Goal: Ask a question

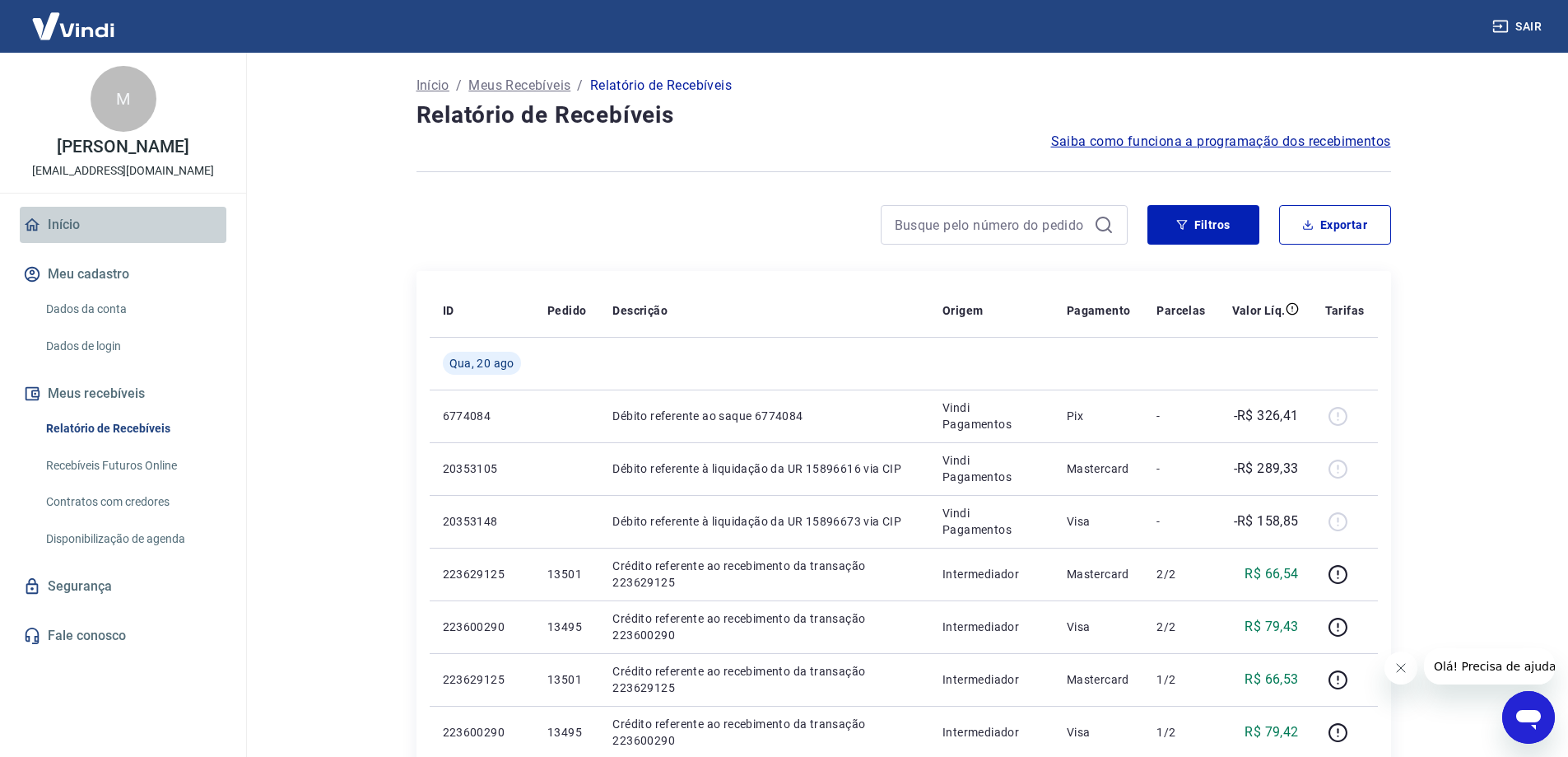
click at [64, 242] on link "Início" at bounding box center [123, 225] width 207 height 36
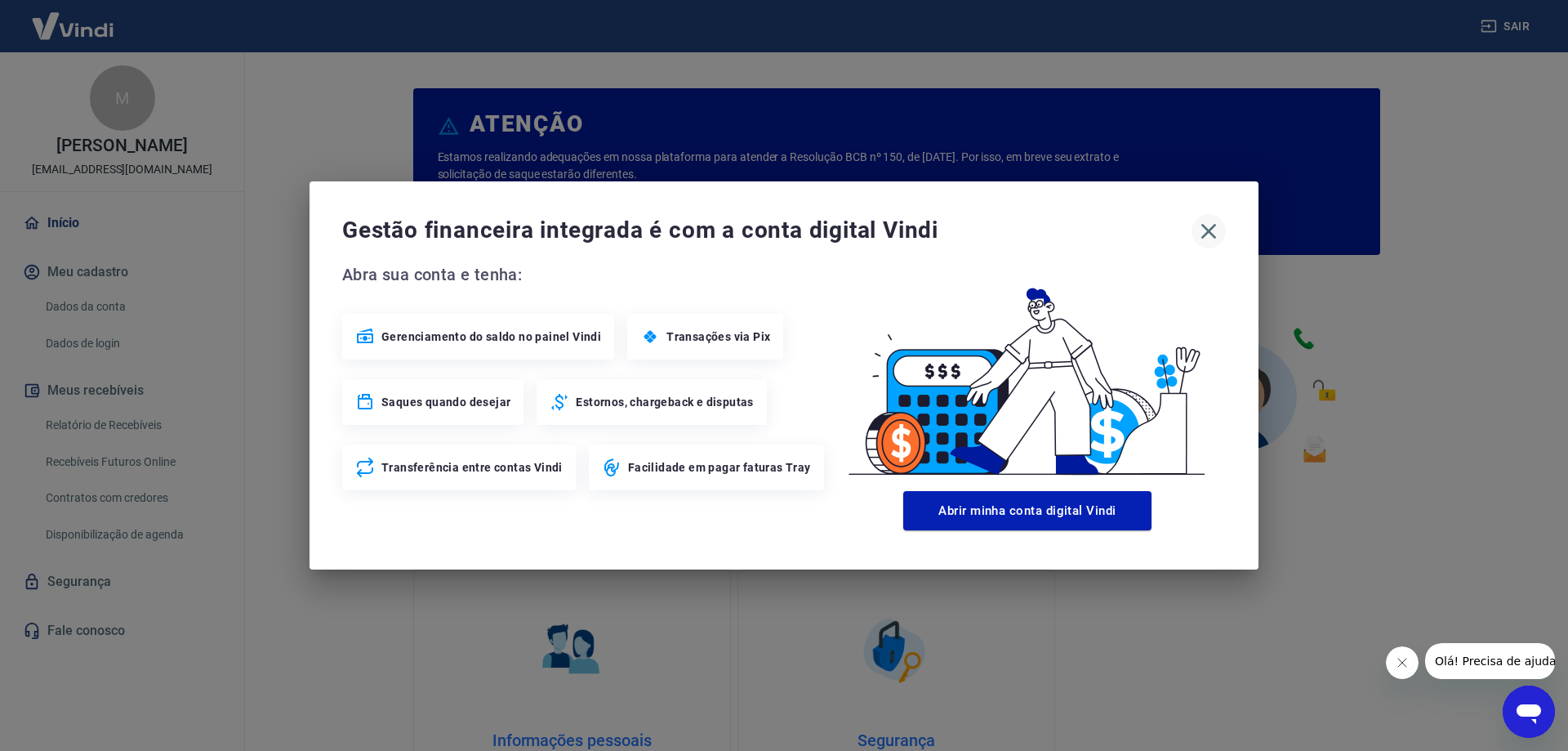
click at [1206, 228] on icon "button" at bounding box center [1209, 232] width 15 height 15
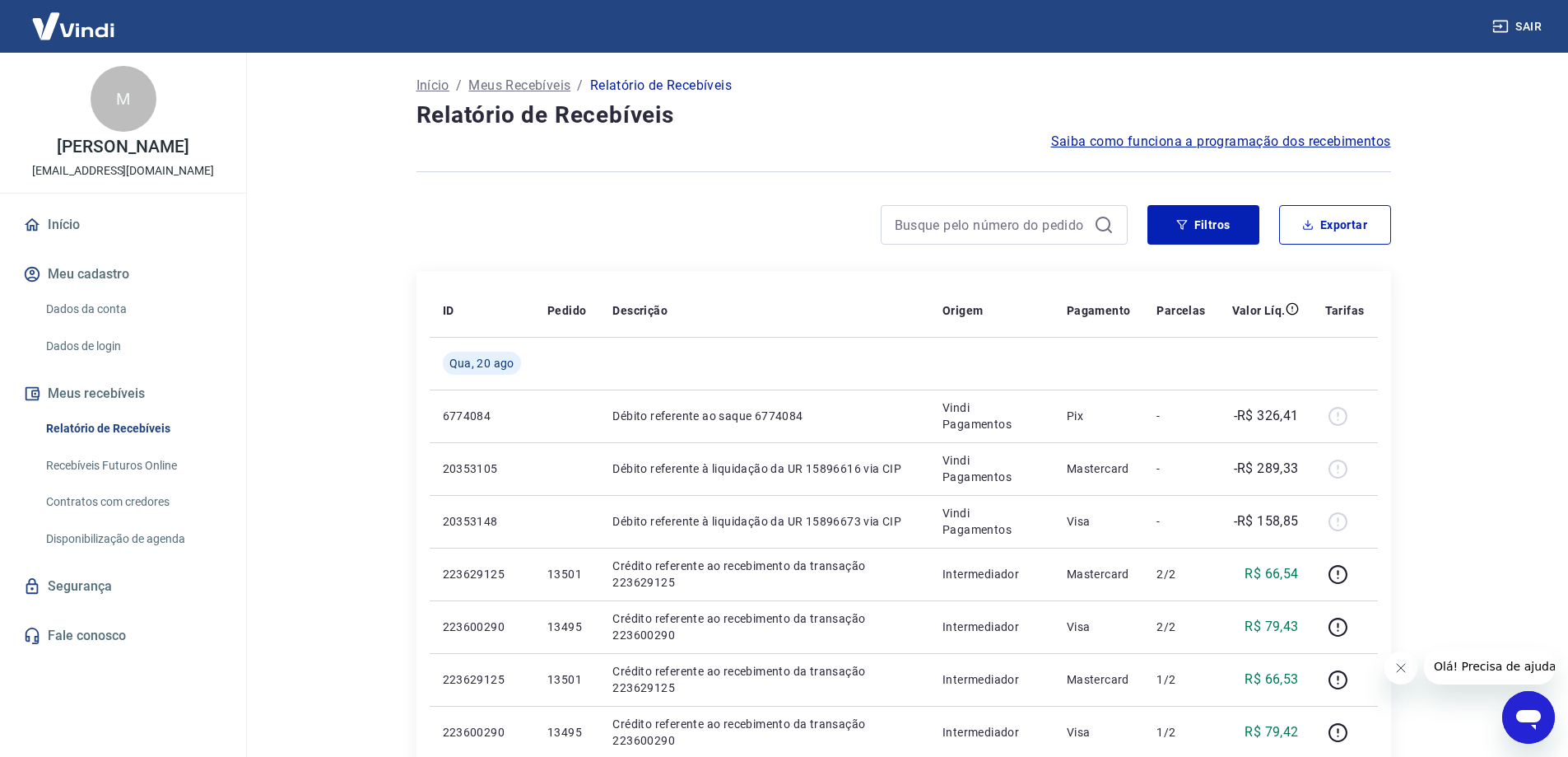
click at [1519, 711] on icon "Abrir janela de mensagens" at bounding box center [1528, 719] width 25 height 20
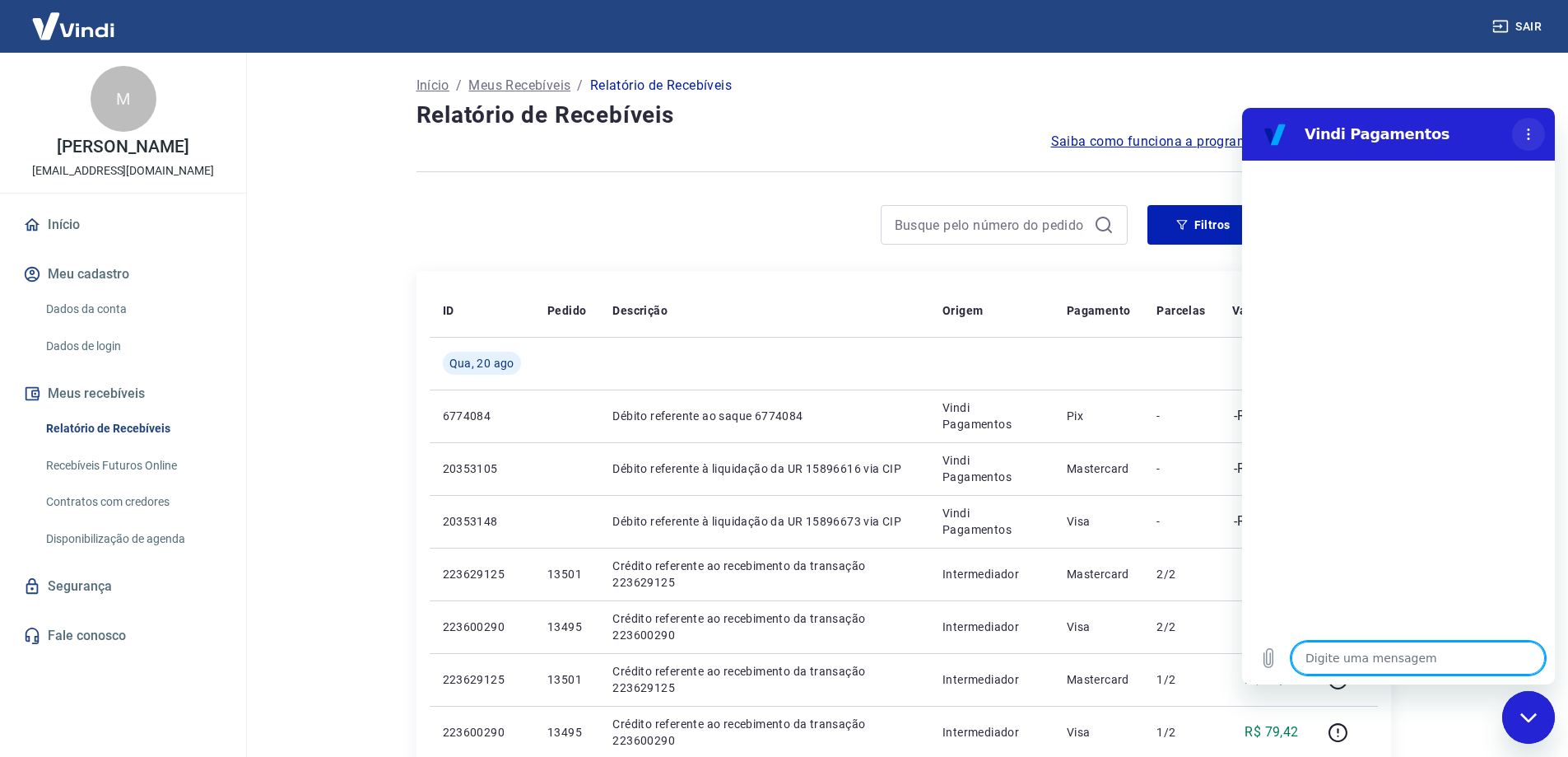
type textarea "x"
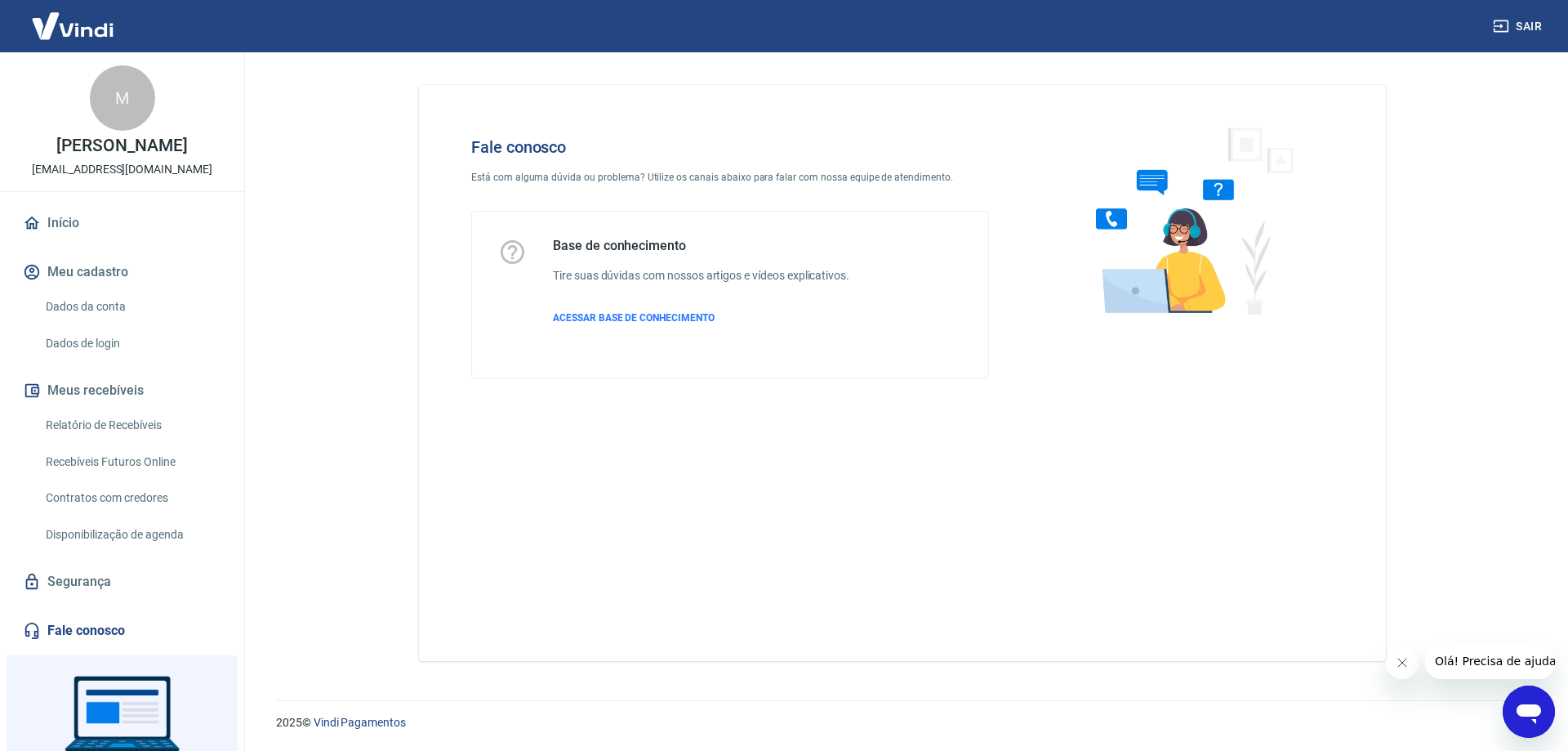
click at [1526, 700] on div "Abrir janela de mensagens" at bounding box center [1528, 711] width 49 height 49
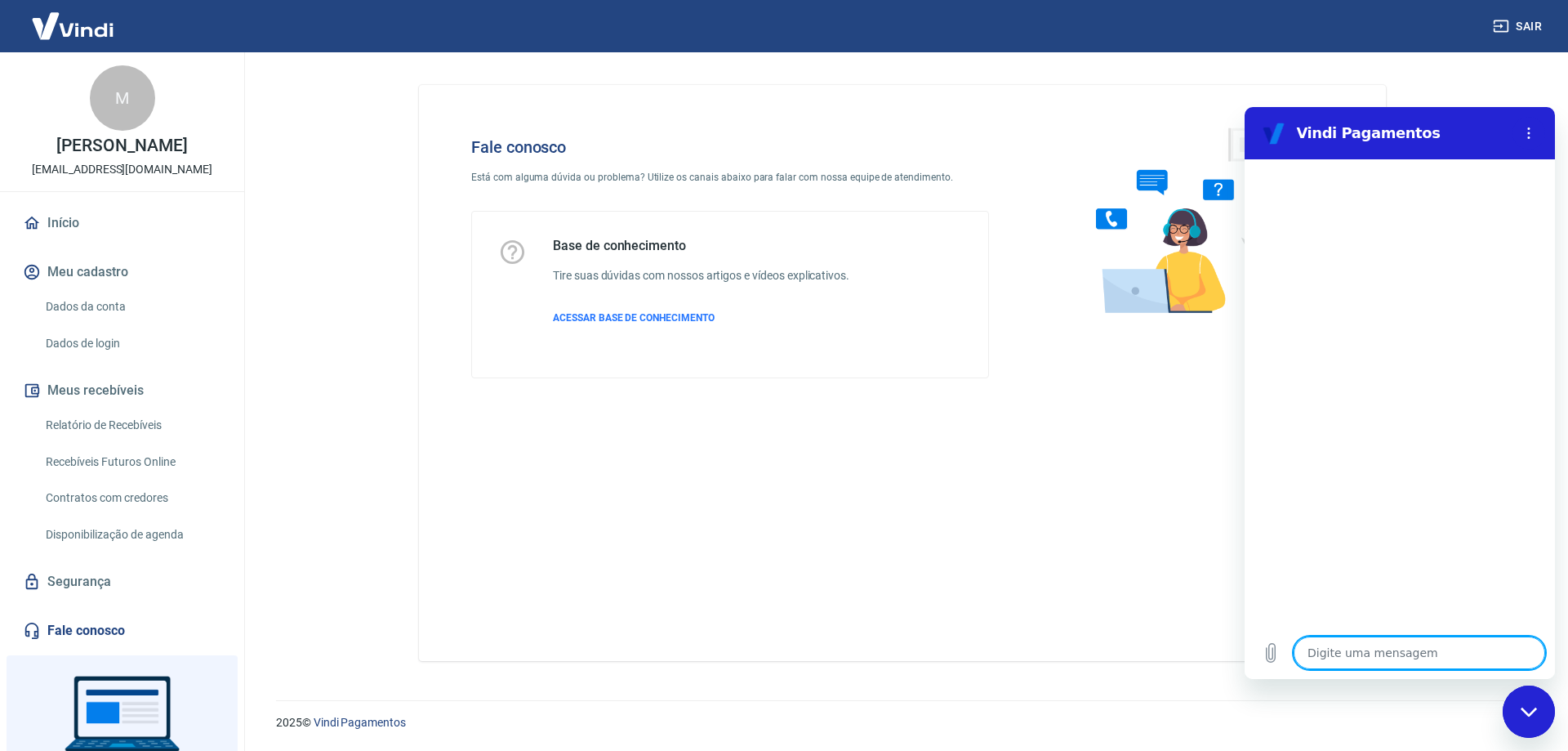
click at [1336, 649] on textarea at bounding box center [1419, 653] width 251 height 32
type textarea "B"
type textarea "x"
type textarea "Bo"
type textarea "x"
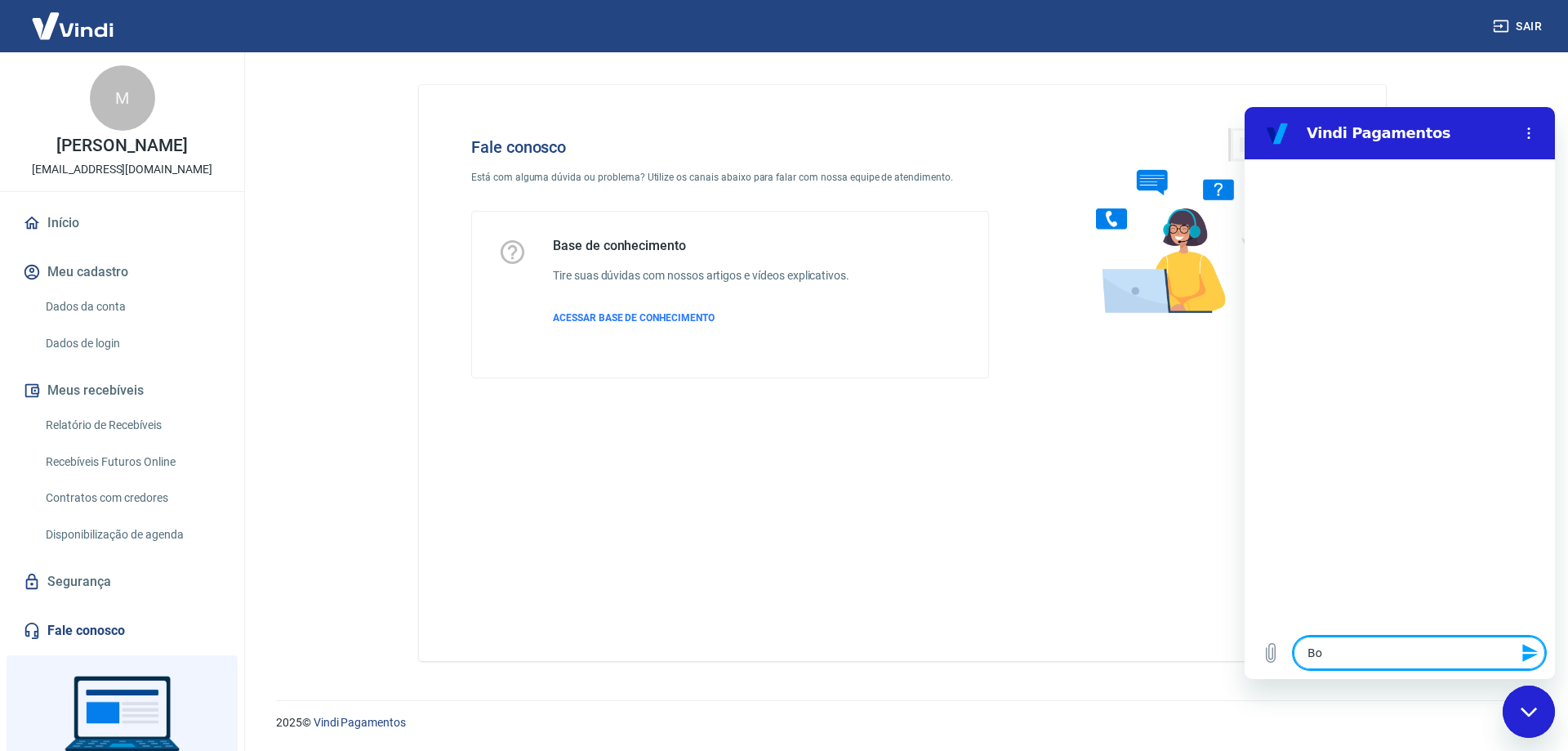
type textarea "Boa"
type textarea "x"
type textarea "Boa"
type textarea "x"
type textarea "Boa t"
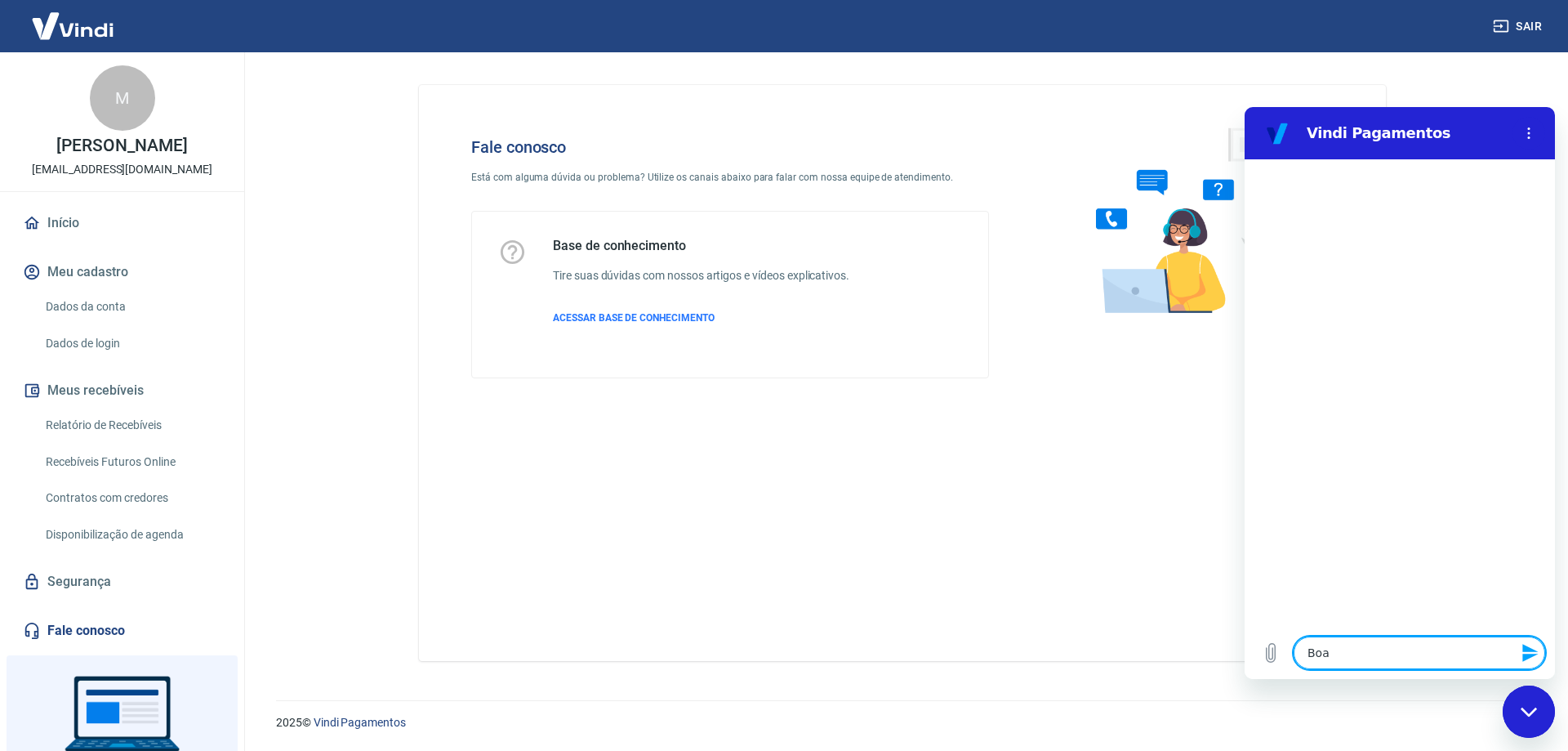
type textarea "x"
type textarea "Boa ta"
type textarea "x"
type textarea "Boa tar"
type textarea "x"
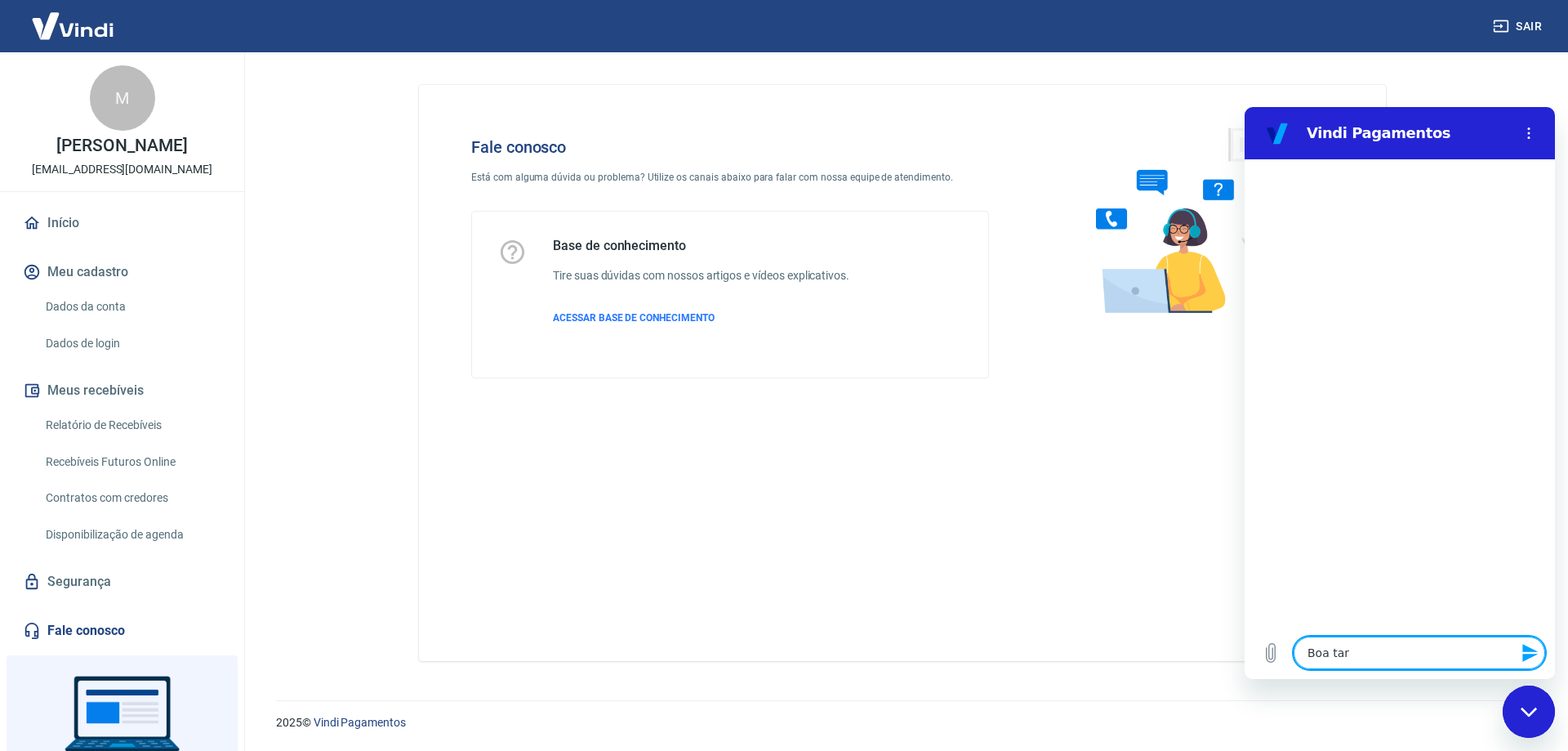
type textarea "Boa tard"
type textarea "x"
type textarea "Boa tarde"
type textarea "x"
type textarea "Boa tarde!"
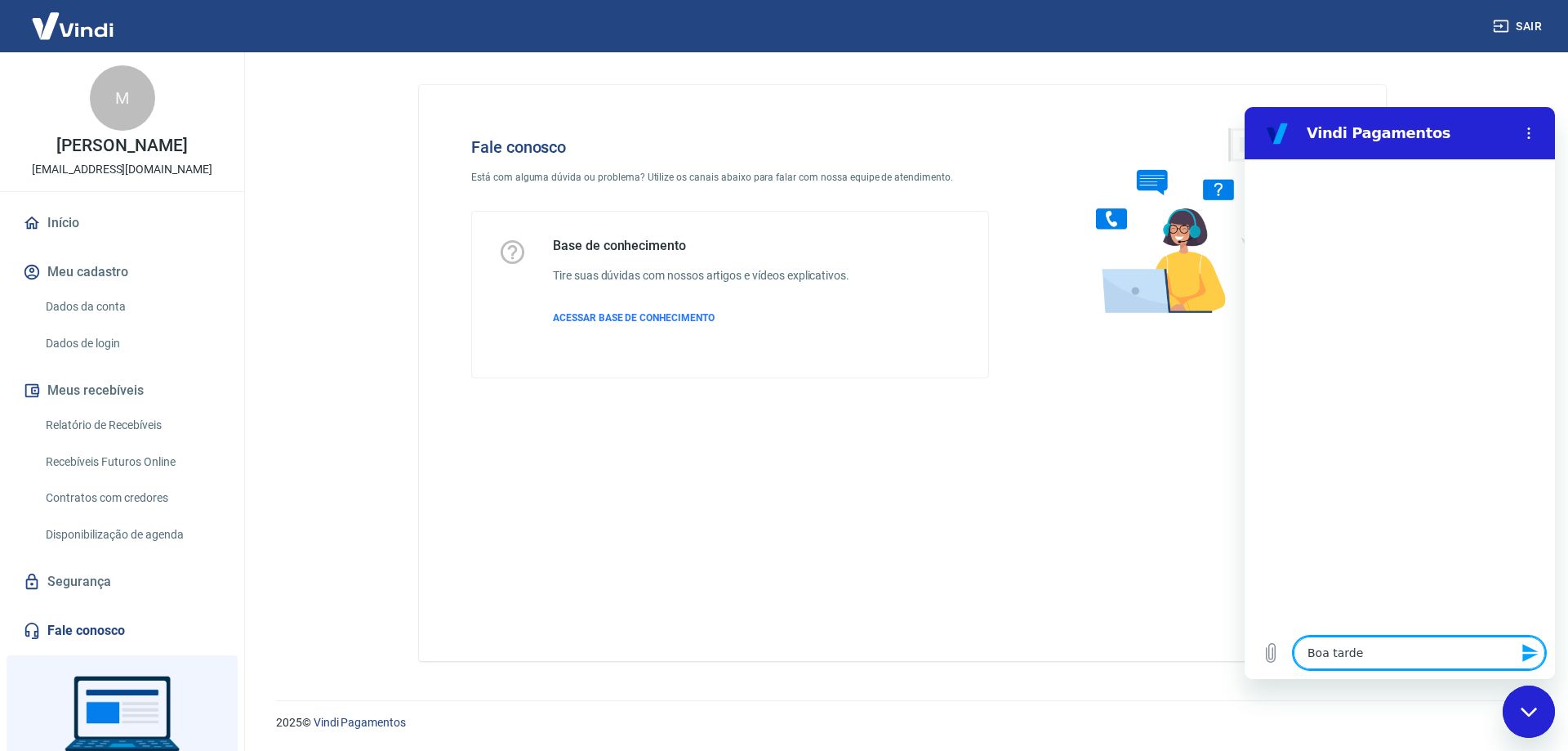
type textarea "x"
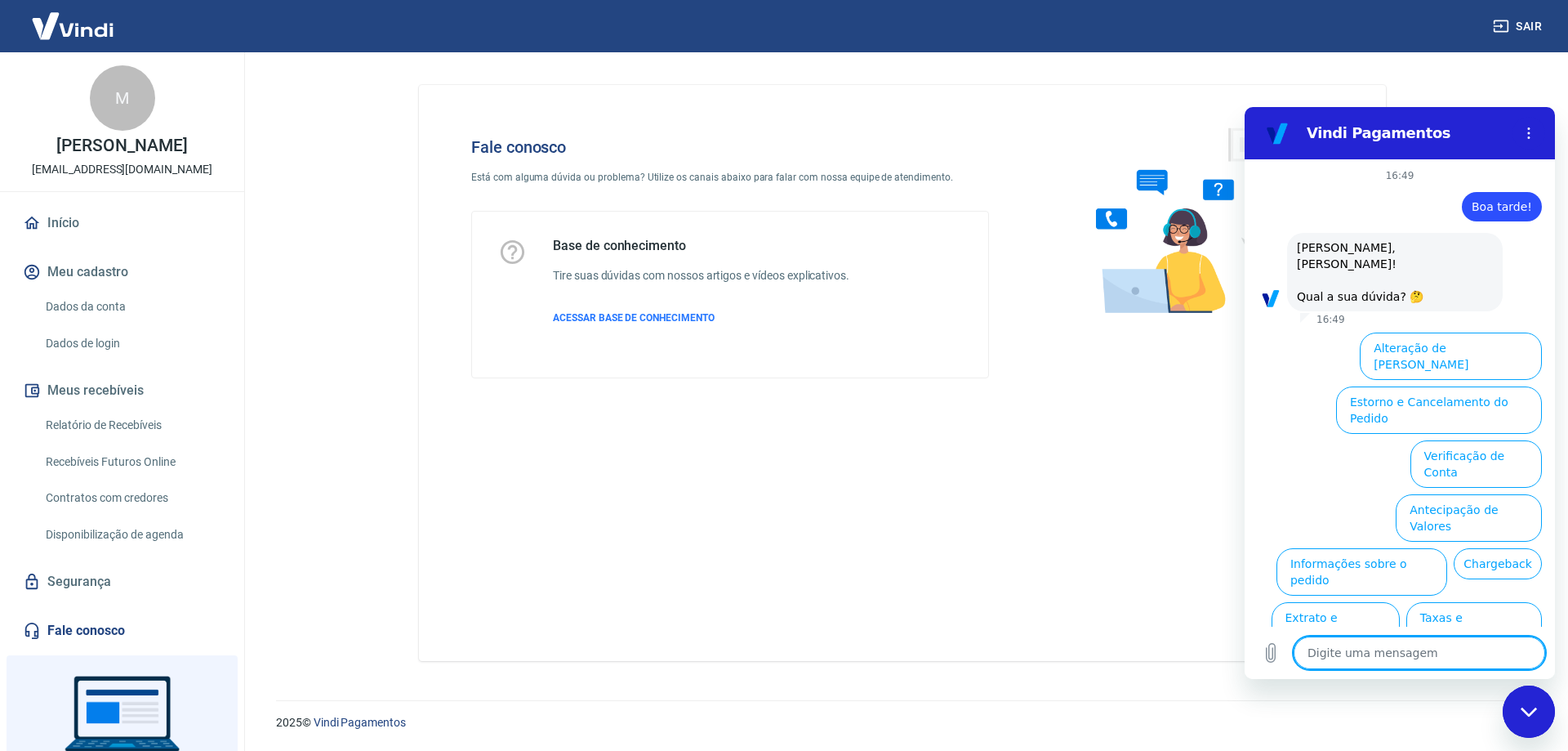
scroll to position [42, 0]
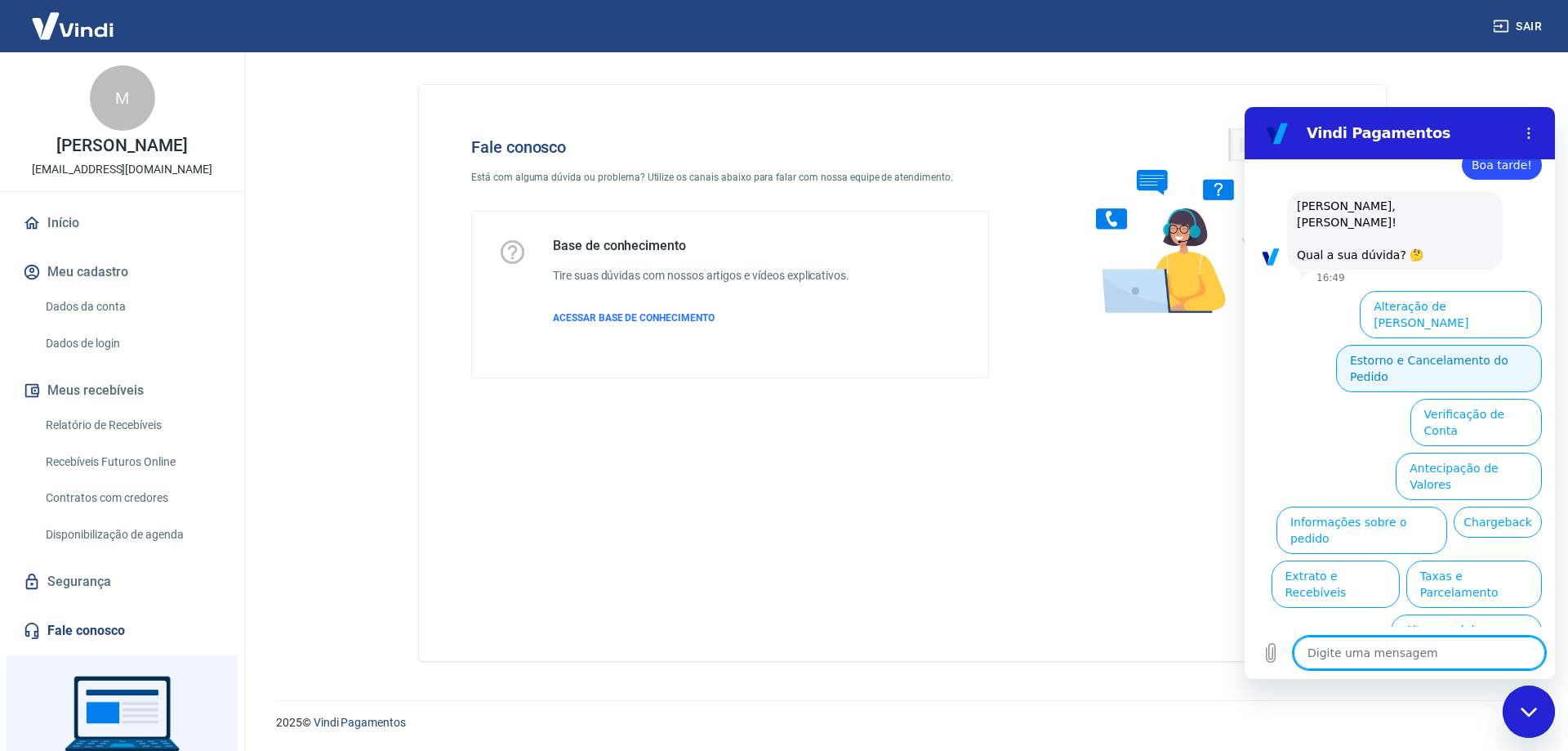
click at [1390, 352] on button "Estorno e Cancelamento do Pedido" at bounding box center [1438, 368] width 205 height 48
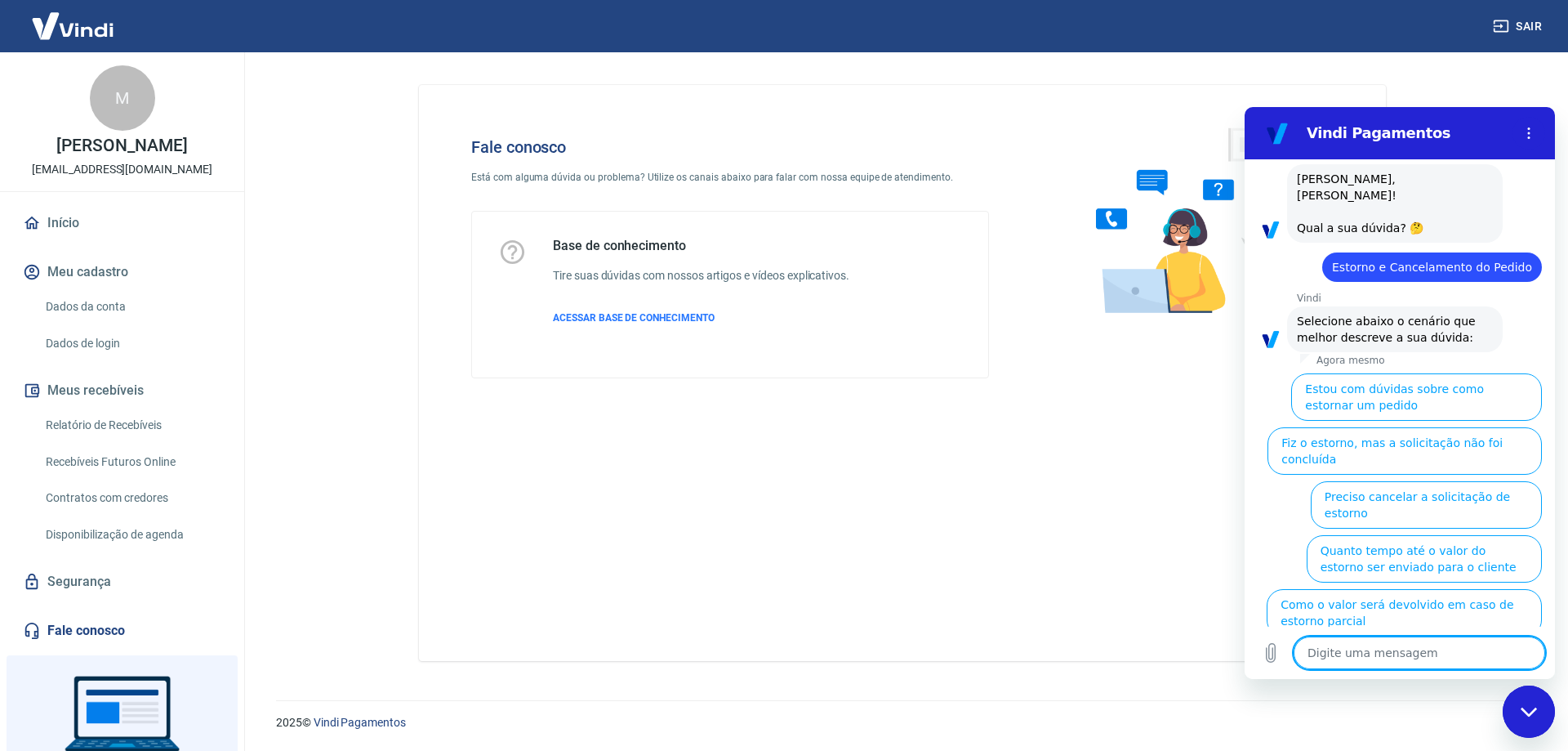
scroll to position [88, 0]
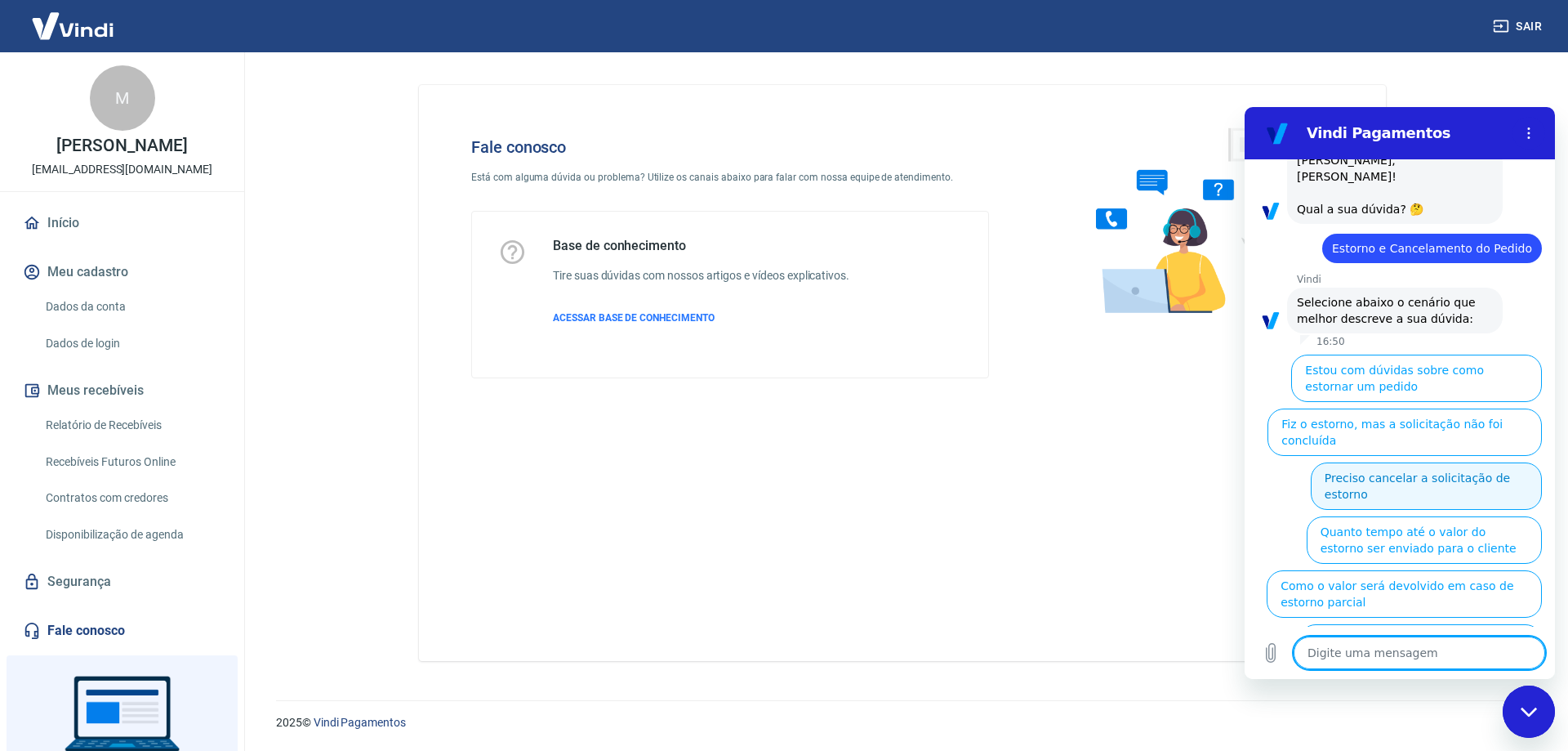
click at [1402, 469] on button "Preciso cancelar a solicitação de estorno" at bounding box center [1426, 486] width 231 height 48
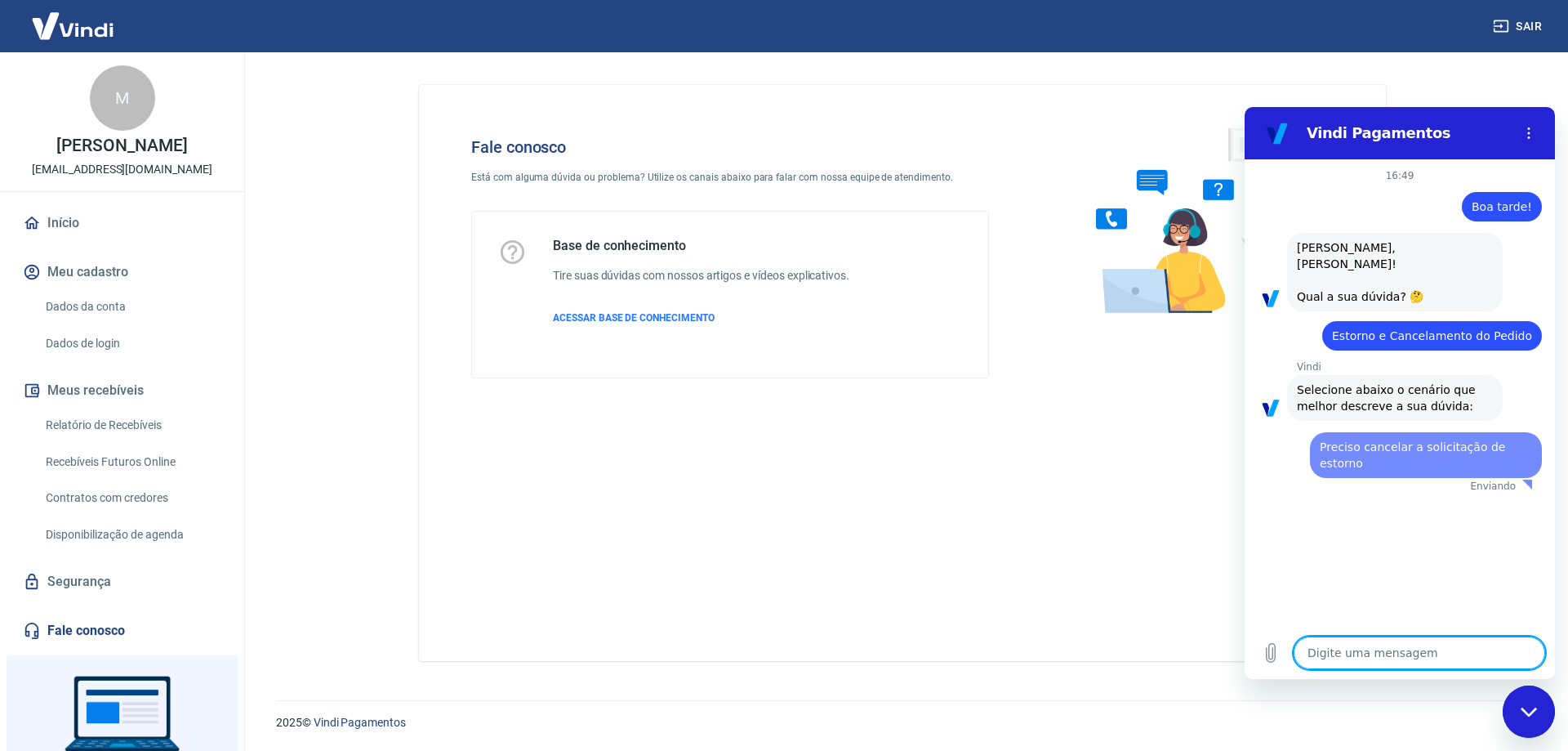
scroll to position [0, 0]
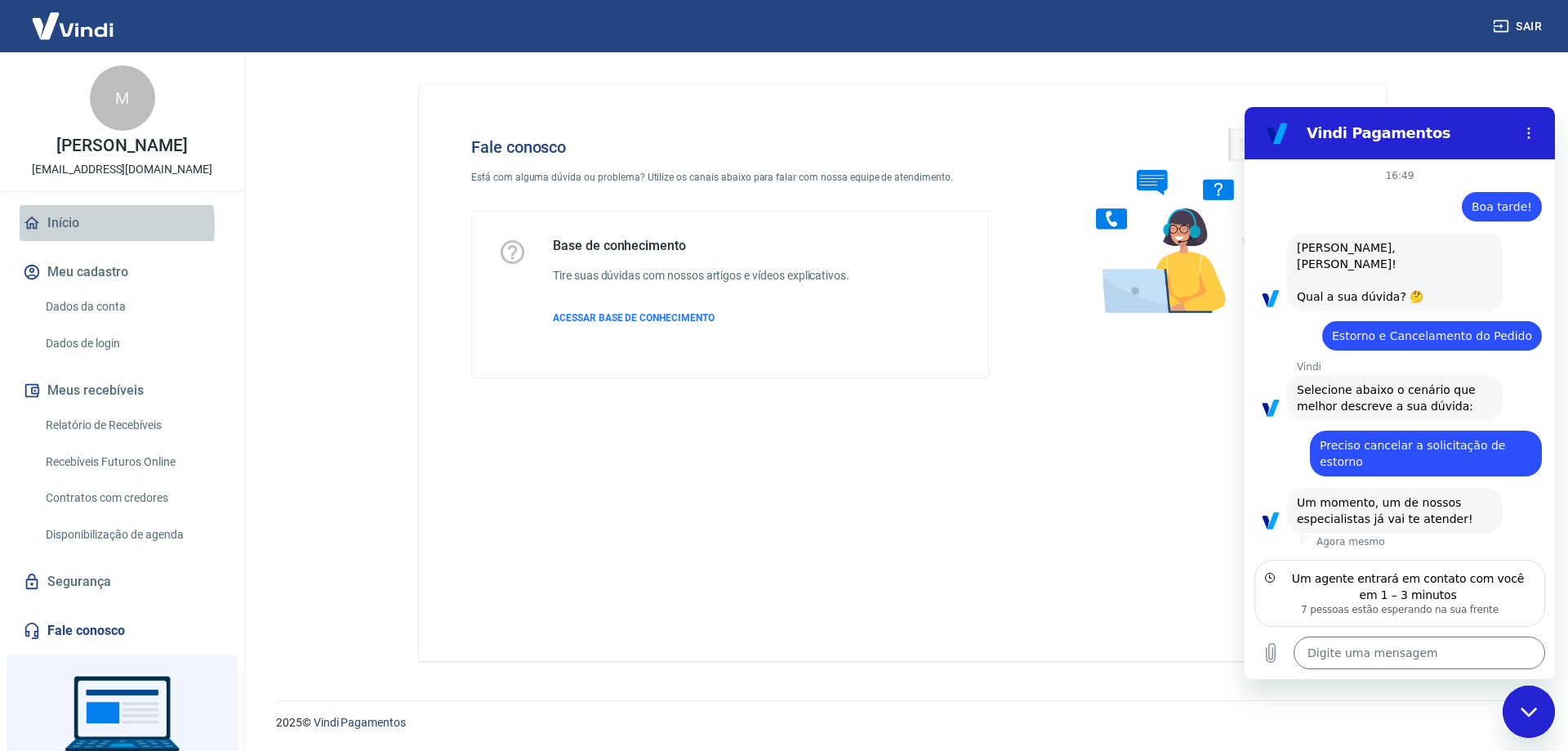
click at [105, 241] on link "Início" at bounding box center [122, 223] width 205 height 36
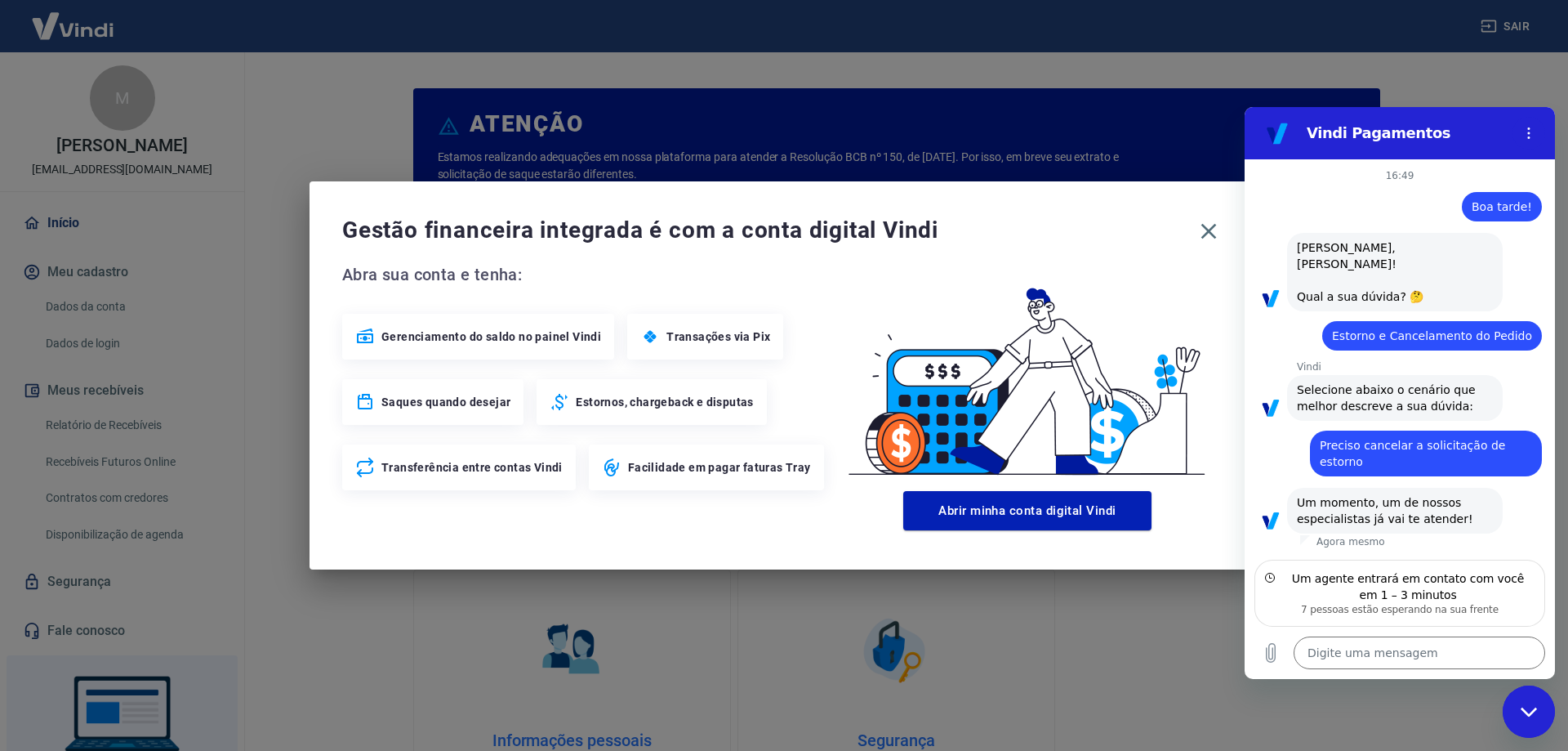
click at [1510, 128] on div at bounding box center [1525, 133] width 39 height 32
click at [1525, 129] on icon "Menu de opções" at bounding box center [1528, 133] width 13 height 13
click at [1373, 84] on div "Gestão financeira integrada é com a conta digital Vindi Abra sua conta e tenha:…" at bounding box center [784, 375] width 1568 height 751
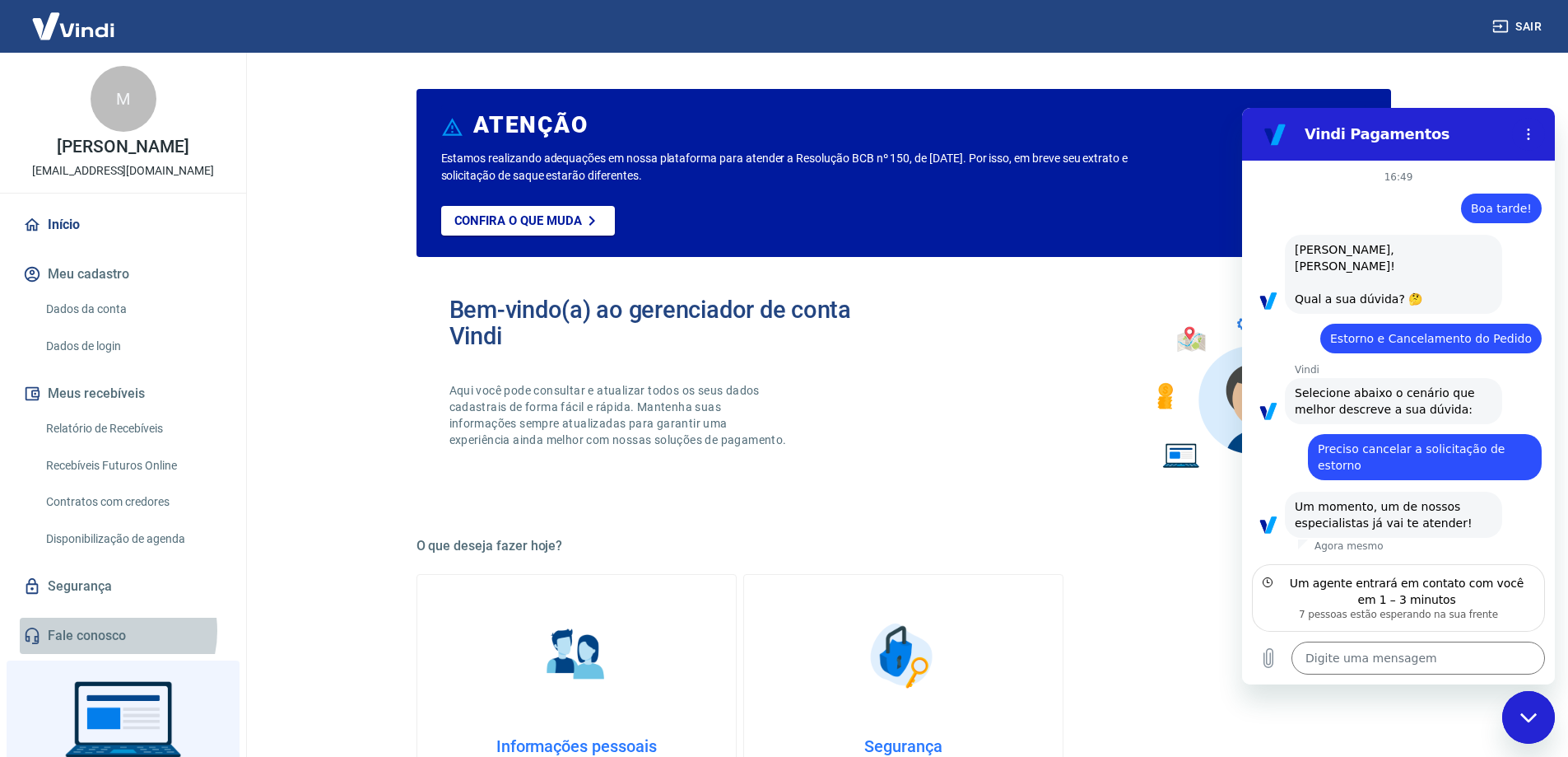
click at [105, 648] on link "Fale conosco" at bounding box center [123, 636] width 207 height 36
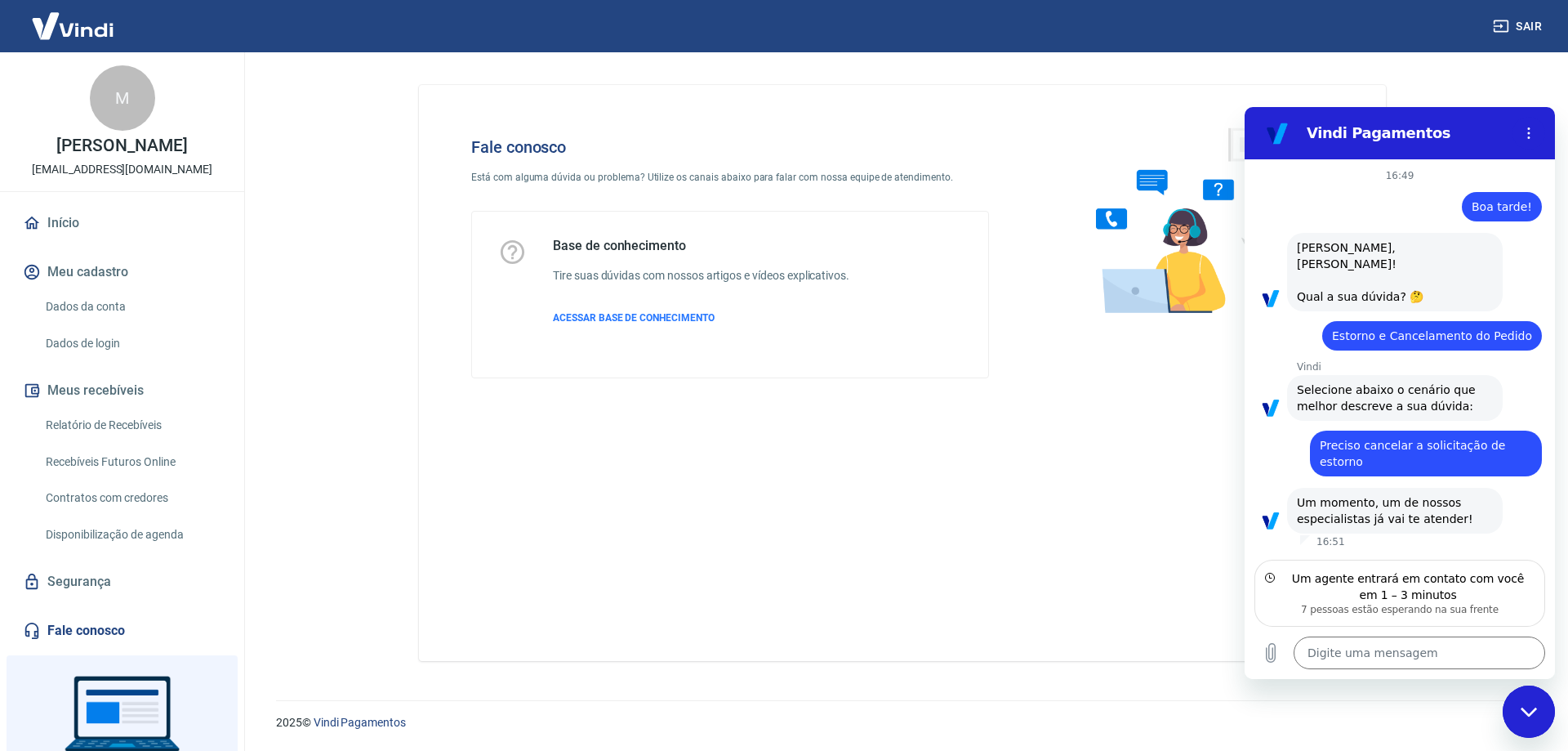
type textarea "x"
click at [1468, 661] on textarea at bounding box center [1419, 653] width 251 height 32
type textarea "O"
type textarea "x"
type textarea "Ok"
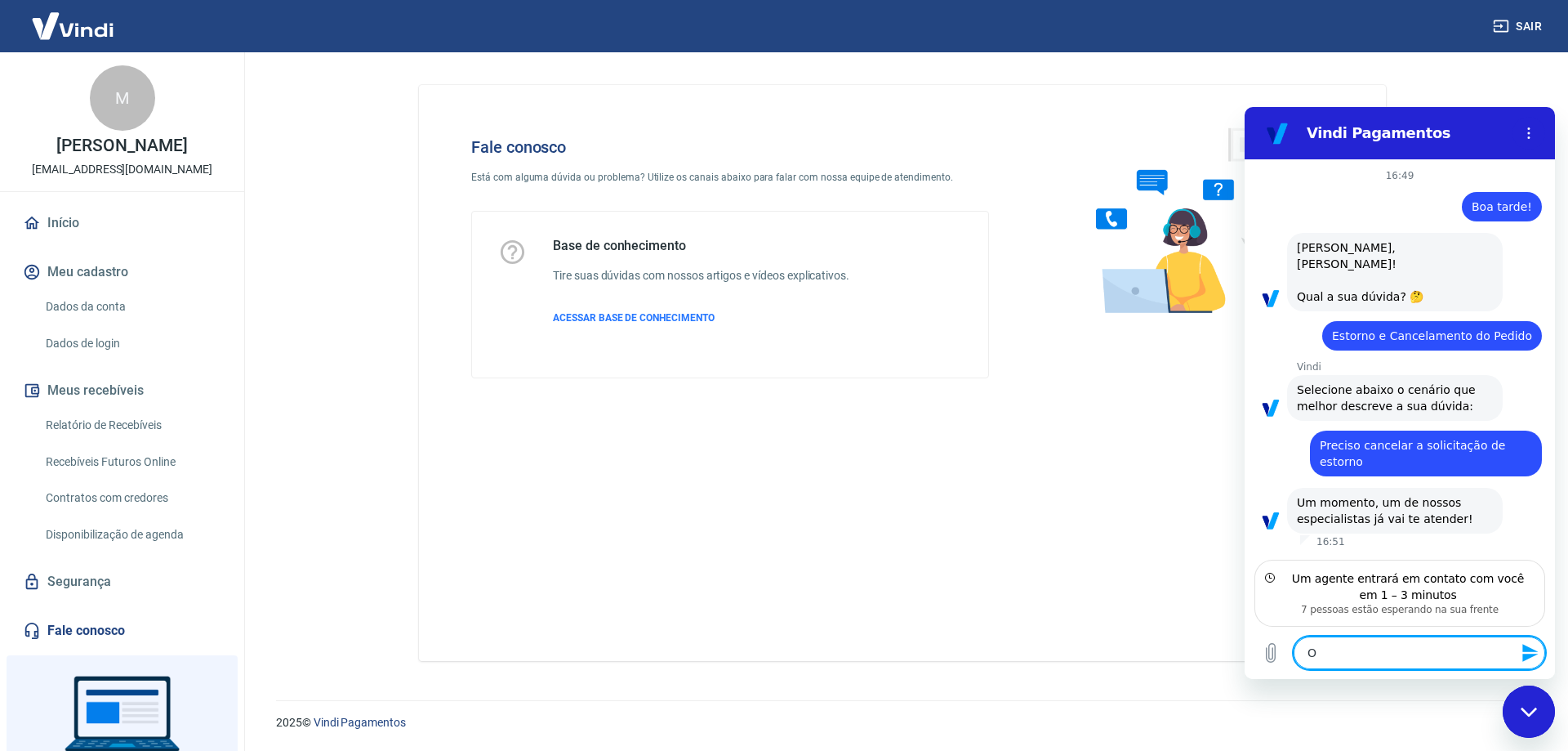
type textarea "x"
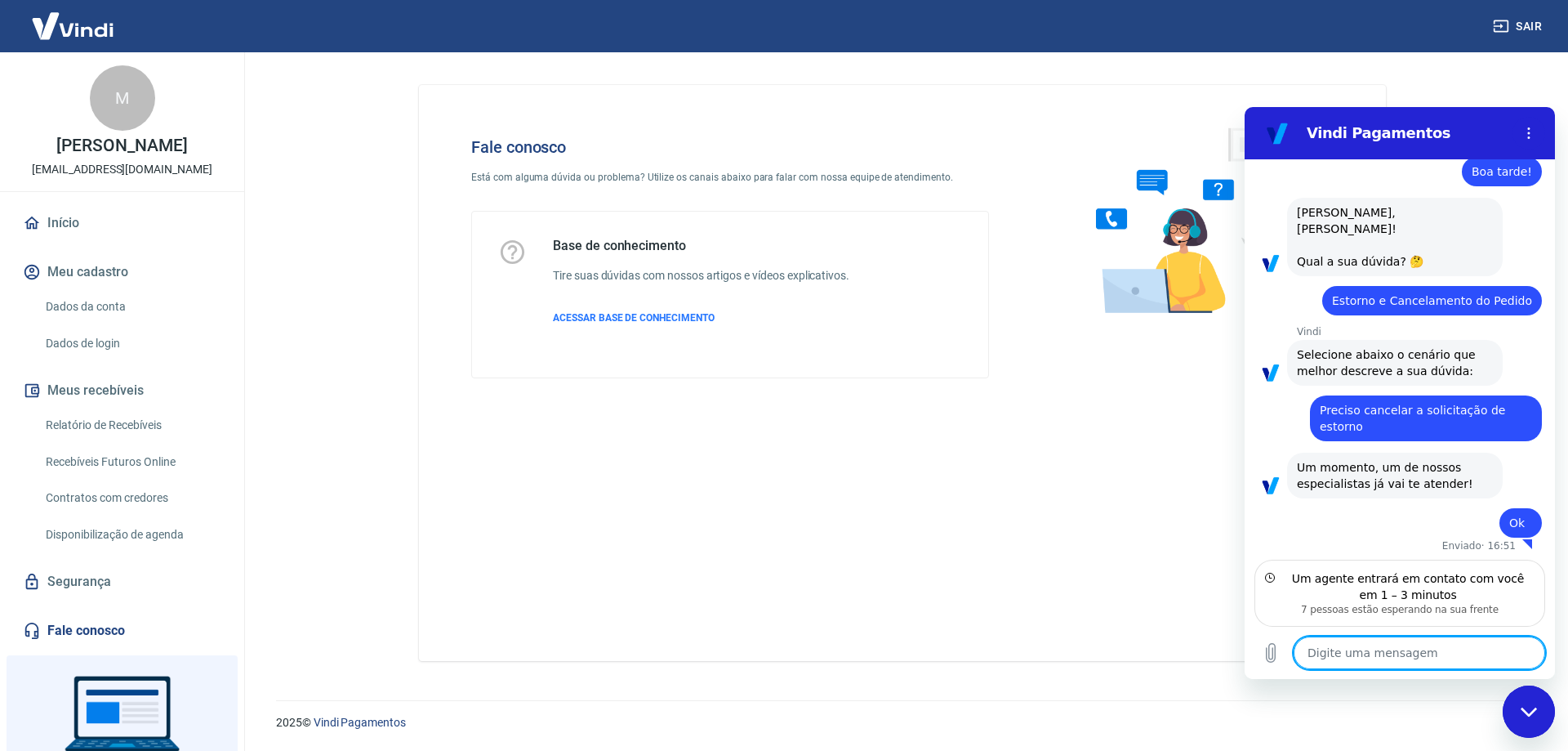
scroll to position [38, 0]
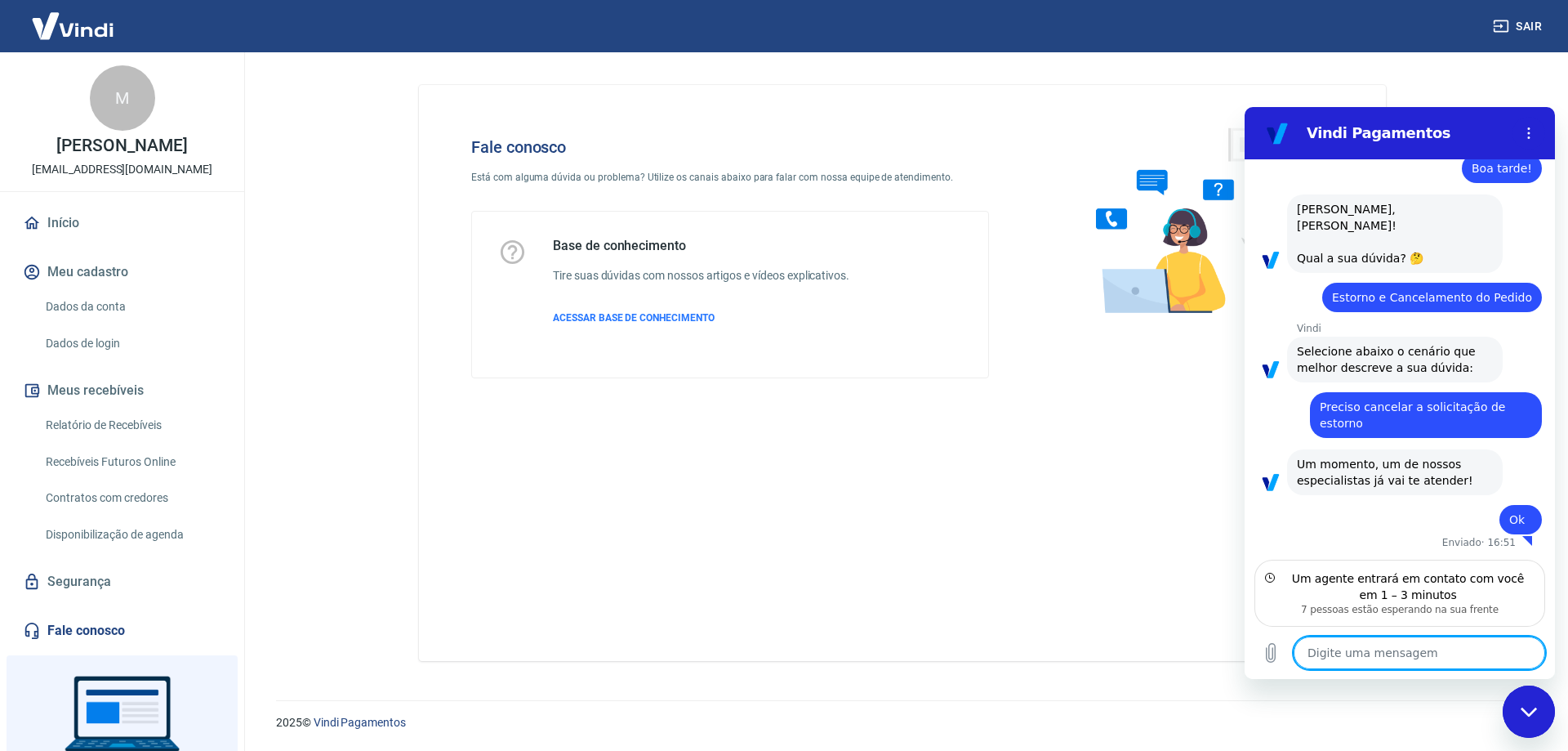
type textarea "x"
click at [89, 323] on link "Dados da conta" at bounding box center [132, 306] width 186 height 33
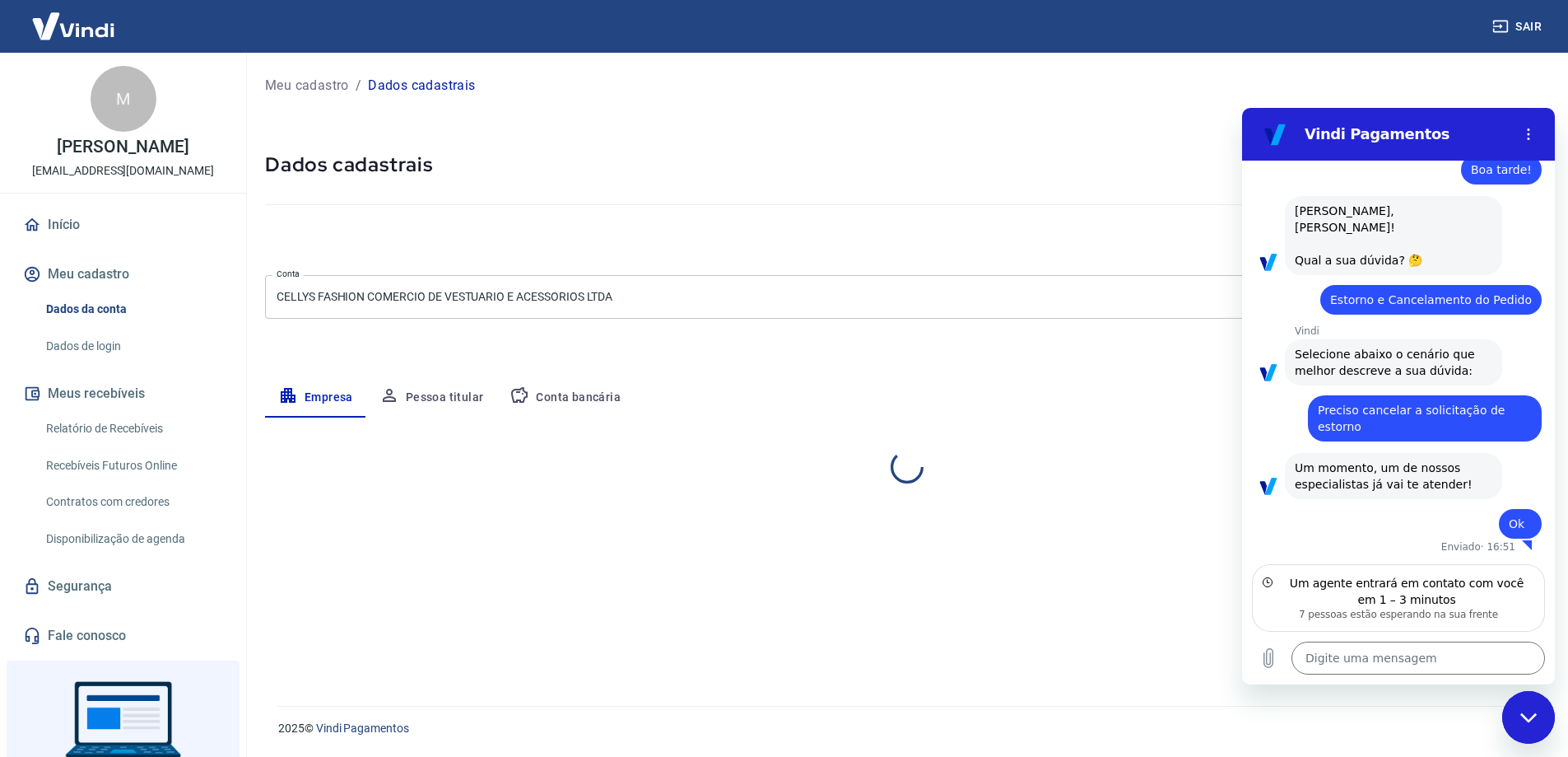
select select "RJ"
select select "business"
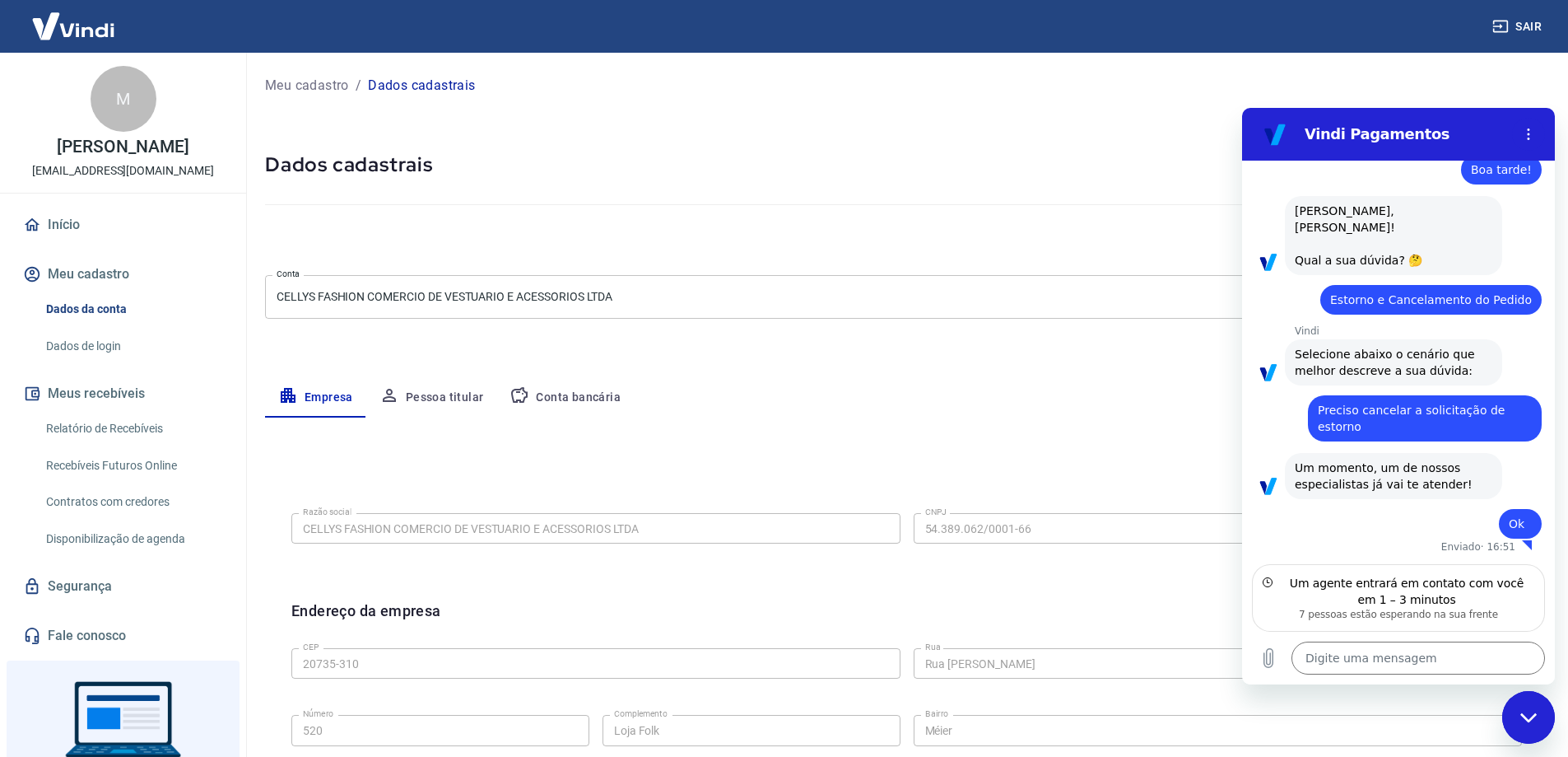
click at [58, 266] on div "Início Meu cadastro Dados da conta Dados de login Meus recebíveis Relatório de …" at bounding box center [123, 430] width 246 height 447
click at [63, 243] on link "Início" at bounding box center [123, 225] width 207 height 36
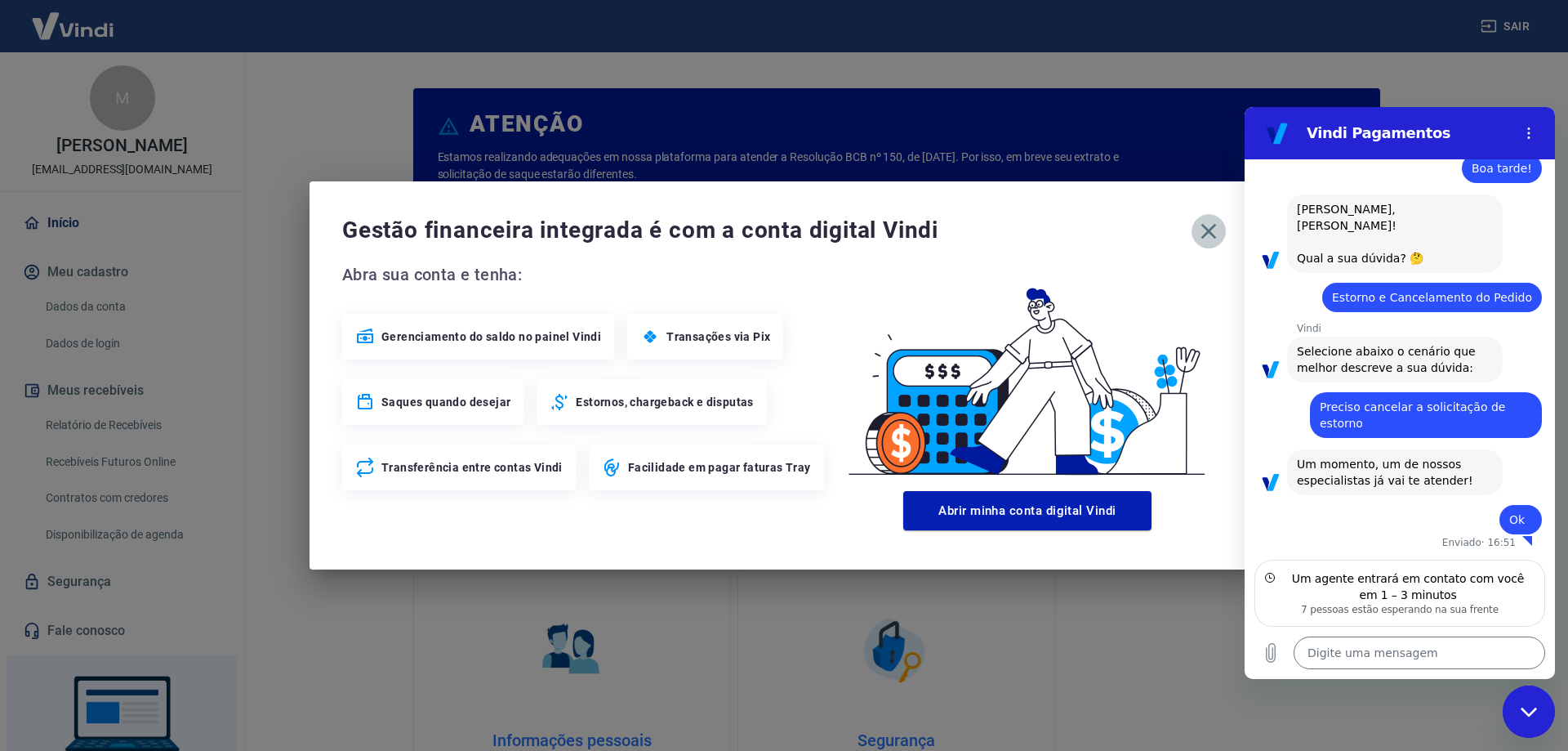
click at [1218, 230] on icon "button" at bounding box center [1208, 231] width 26 height 26
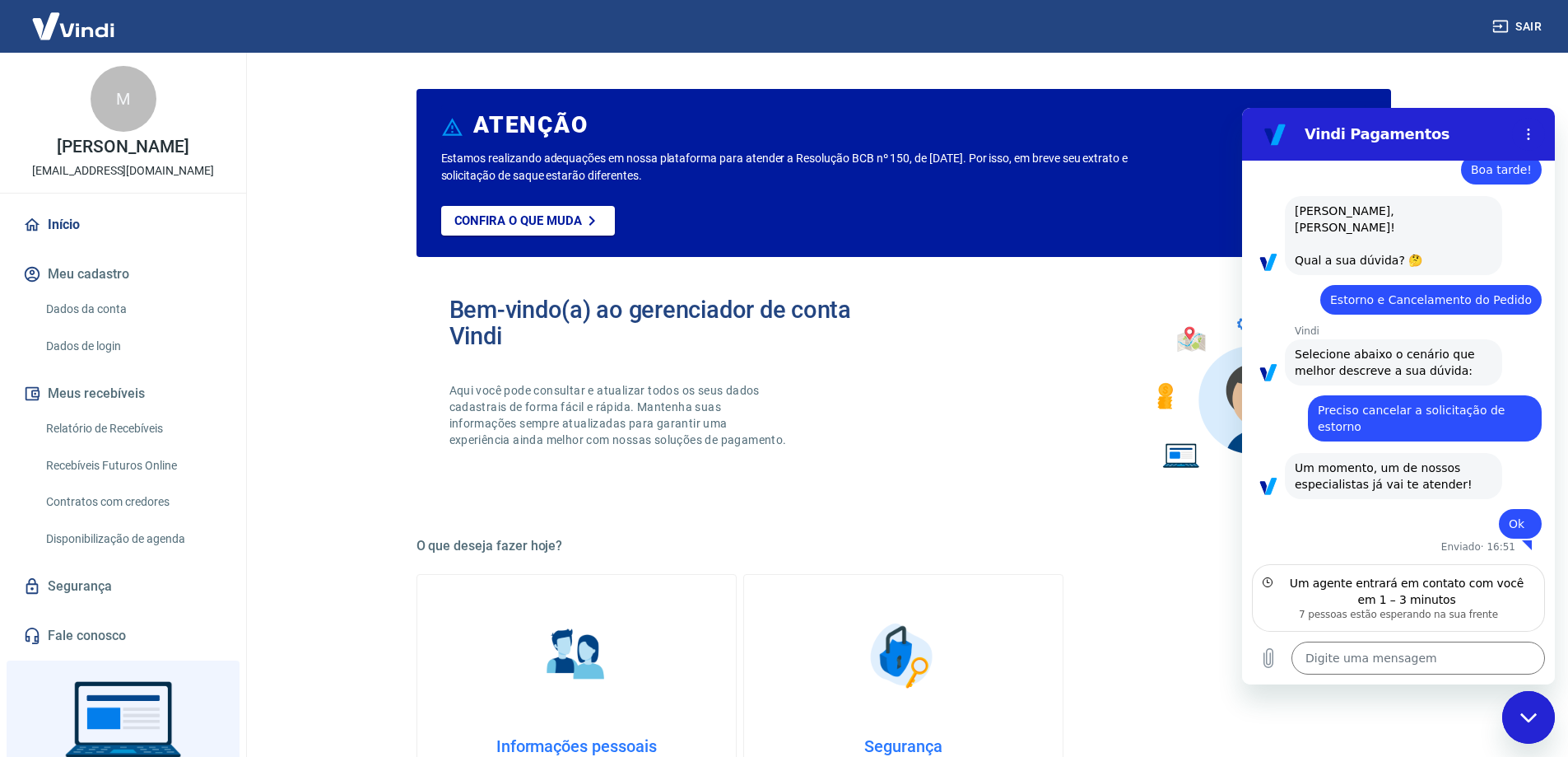
click at [111, 33] on img at bounding box center [73, 26] width 107 height 50
type textarea "x"
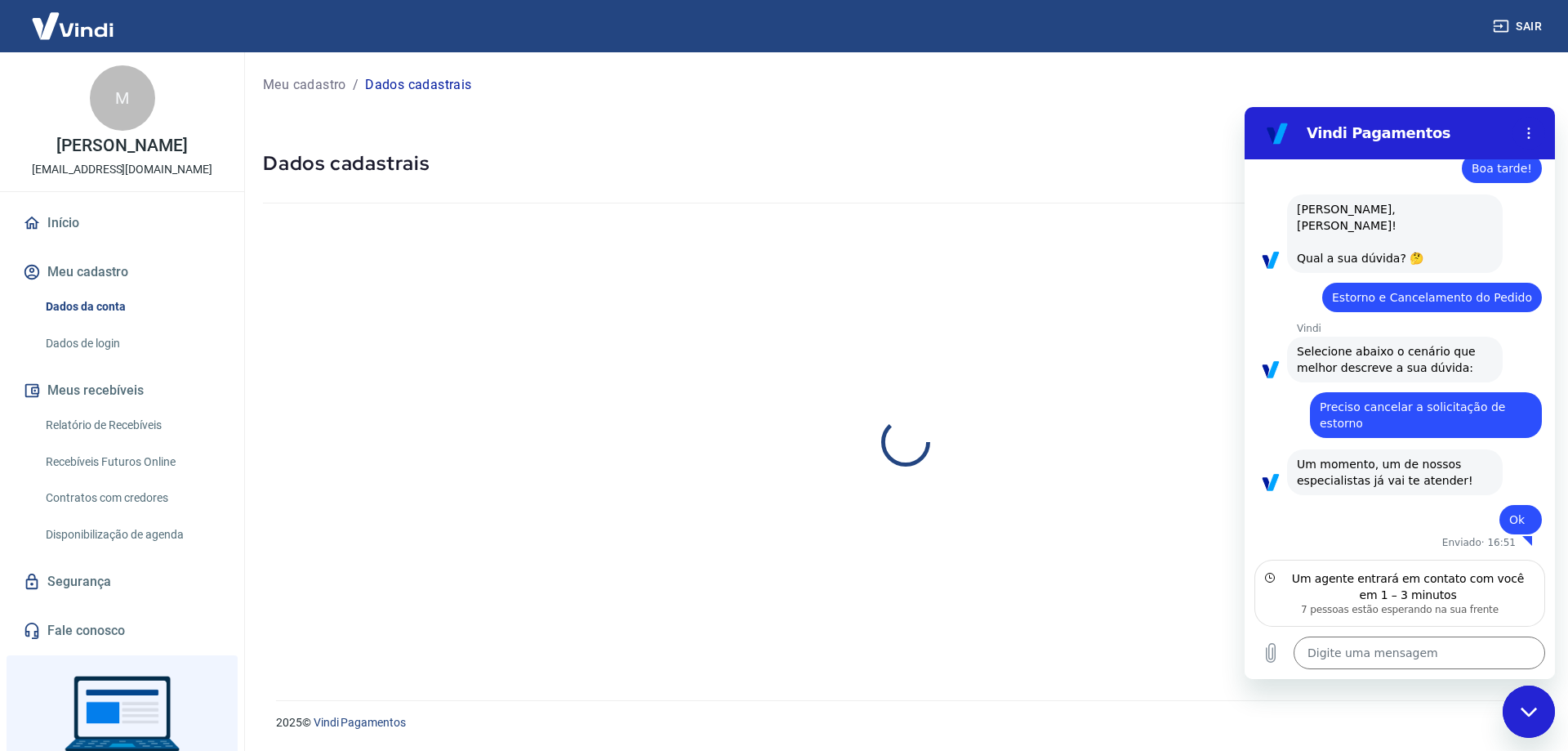
select select "RJ"
select select "business"
